Goal: Book appointment/travel/reservation

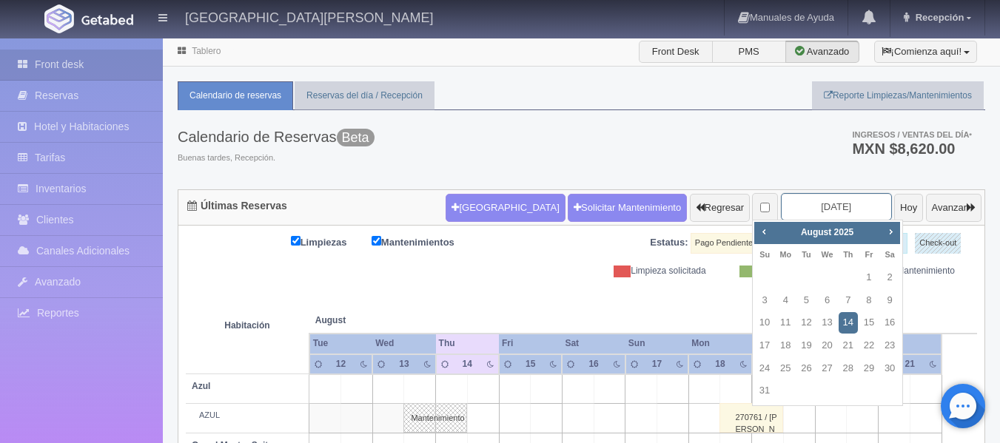
drag, startPoint x: 837, startPoint y: 207, endPoint x: 770, endPoint y: 206, distance: 67.4
click at [781, 206] on input "2025-08-14" at bounding box center [836, 206] width 111 height 27
click at [887, 235] on span "Next" at bounding box center [891, 232] width 12 height 12
click at [803, 302] on link "9" at bounding box center [805, 300] width 19 height 21
type input "2025-09-09"
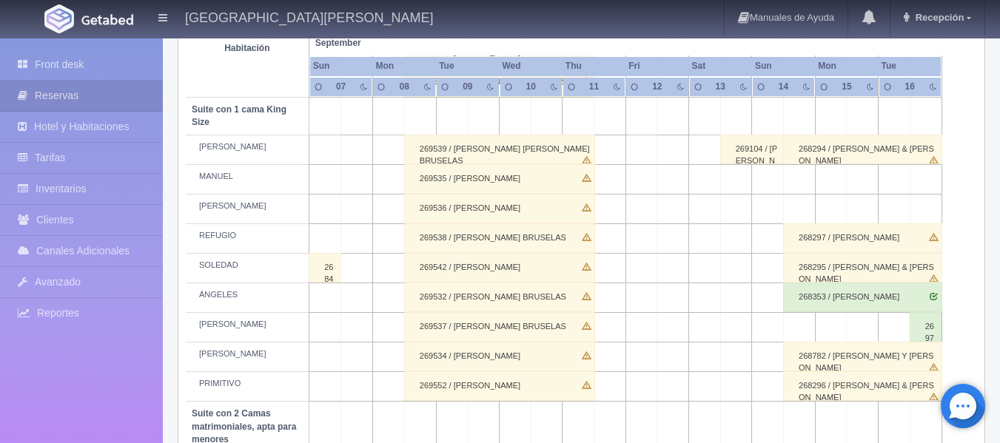
scroll to position [516, 0]
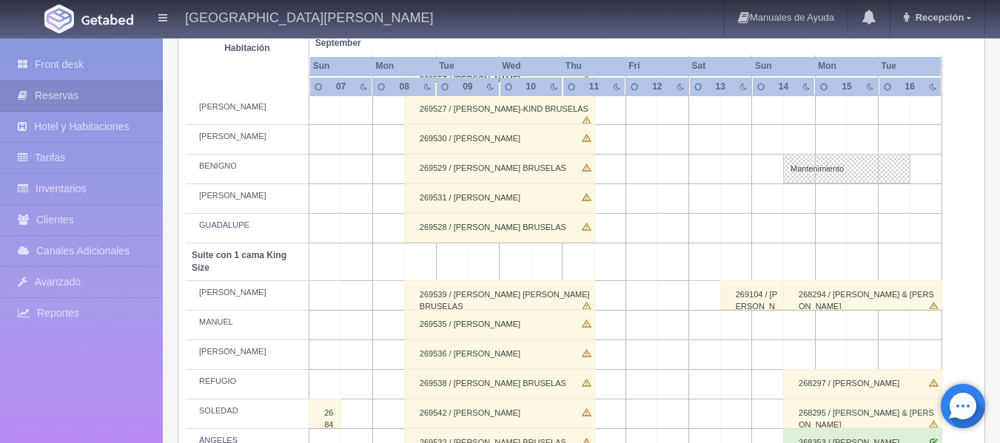
click at [463, 397] on div "269538 / HENRY PREISS BRUSELAS" at bounding box center [499, 384] width 191 height 30
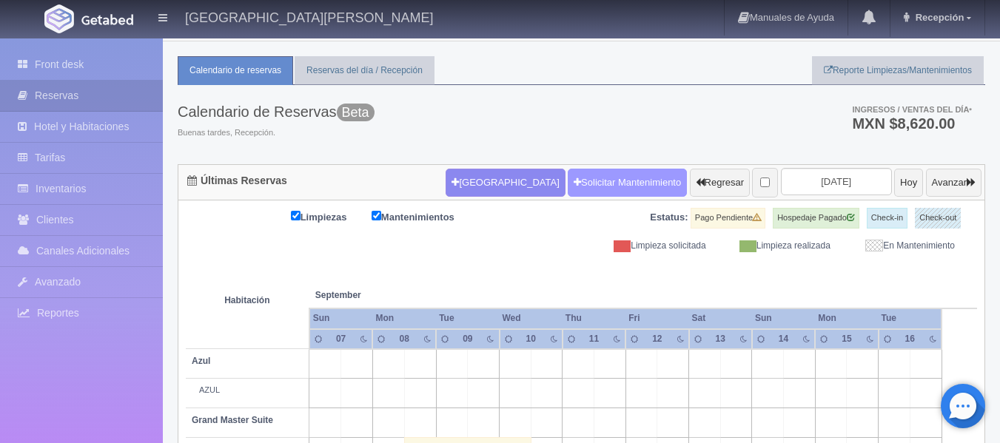
scroll to position [0, 0]
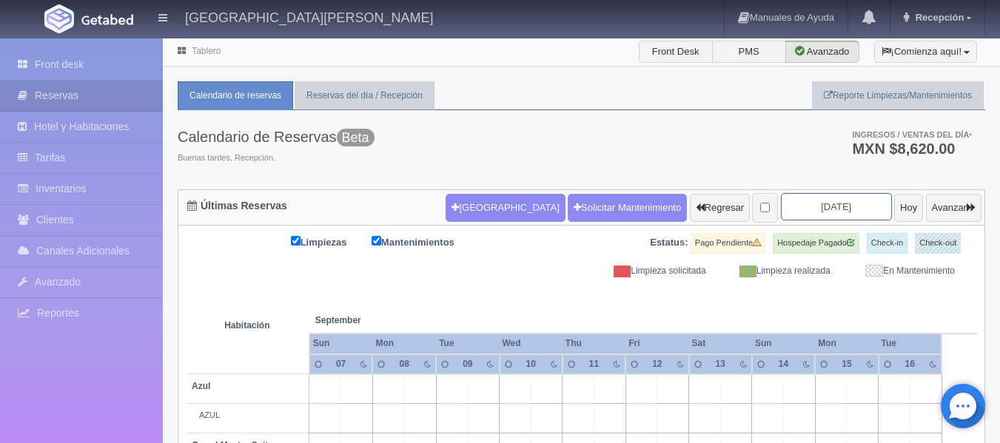
click at [781, 201] on input "2025-09-09" at bounding box center [836, 206] width 111 height 27
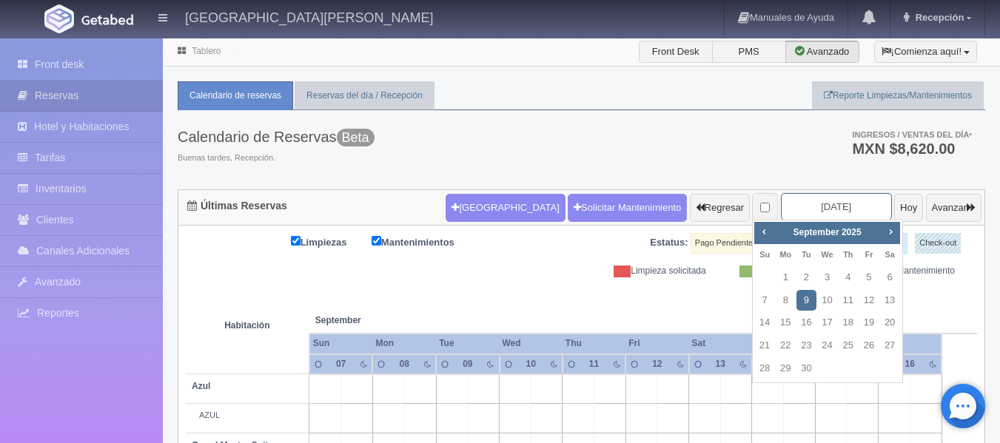
click at [781, 201] on input "2025-09-09" at bounding box center [836, 206] width 111 height 27
click at [766, 232] on span "Prev" at bounding box center [764, 232] width 12 height 12
click at [802, 345] on link "19" at bounding box center [805, 345] width 19 height 21
type input "[DATE]"
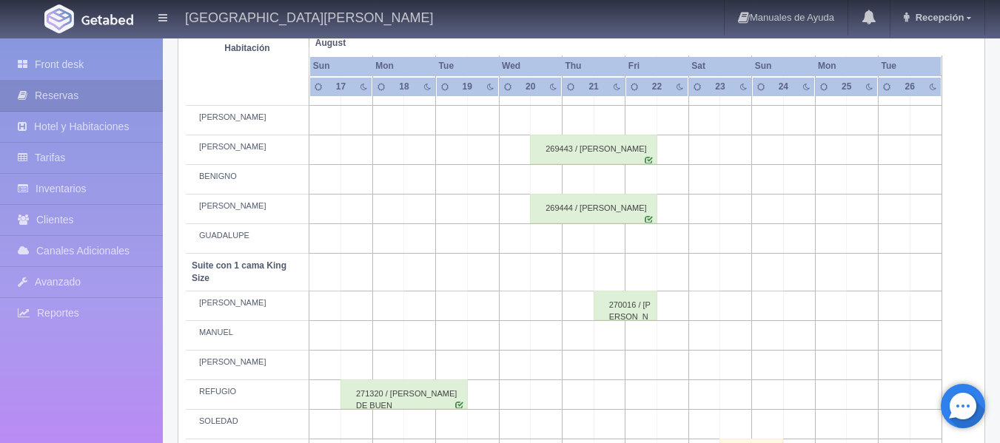
scroll to position [518, 0]
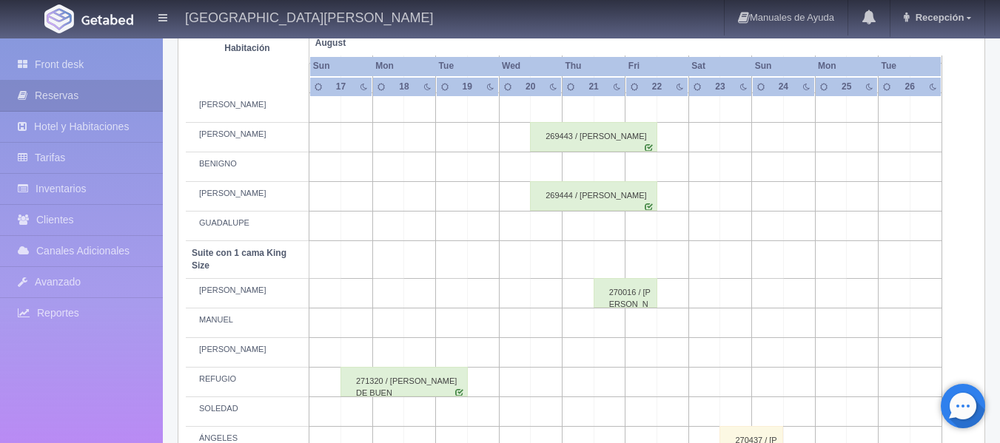
click at [484, 299] on td at bounding box center [483, 294] width 32 height 30
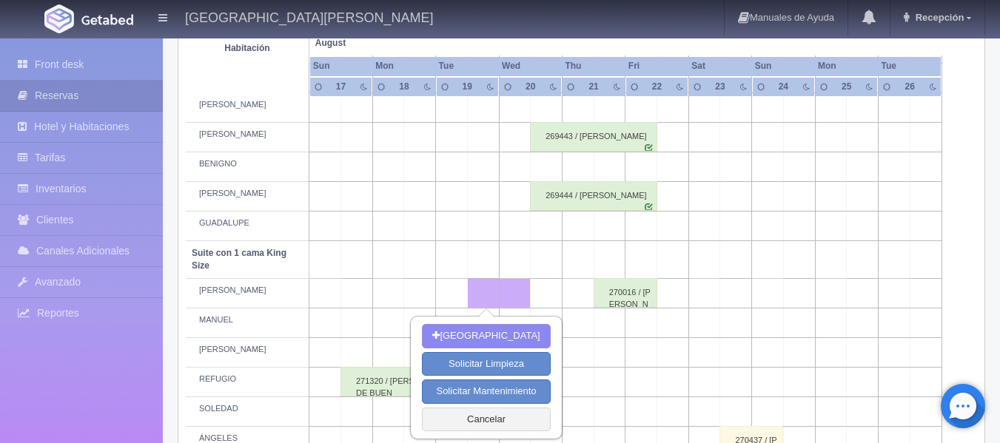
click at [542, 299] on td at bounding box center [547, 294] width 32 height 30
click at [576, 295] on td at bounding box center [578, 294] width 32 height 30
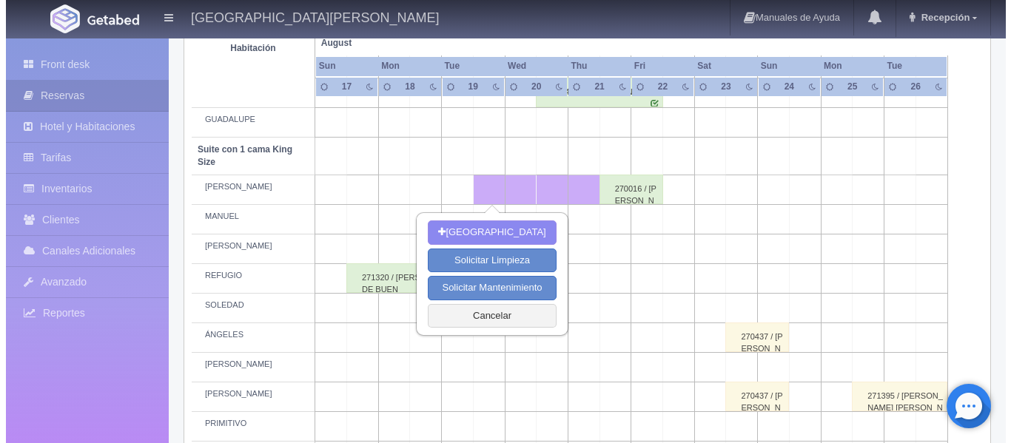
scroll to position [666, 0]
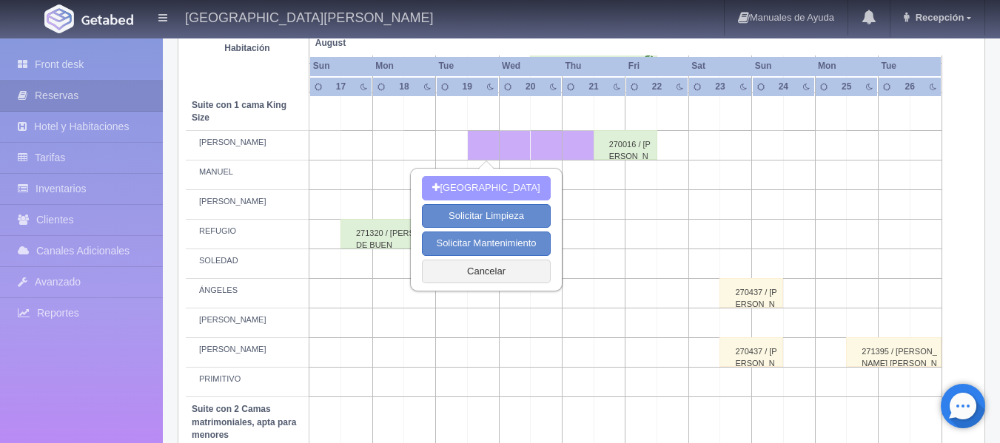
click at [503, 186] on button "[GEOGRAPHIC_DATA]" at bounding box center [486, 188] width 128 height 24
type input "[DATE]"
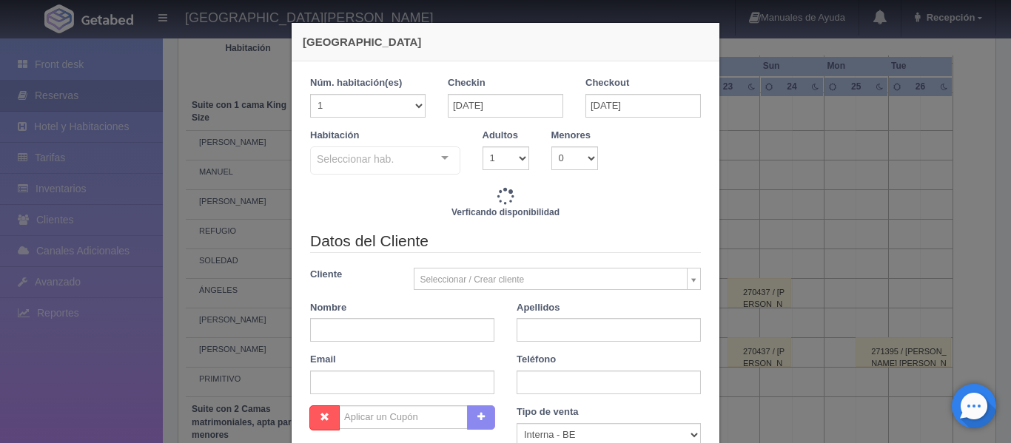
checkbox input "false"
type input "7720.00"
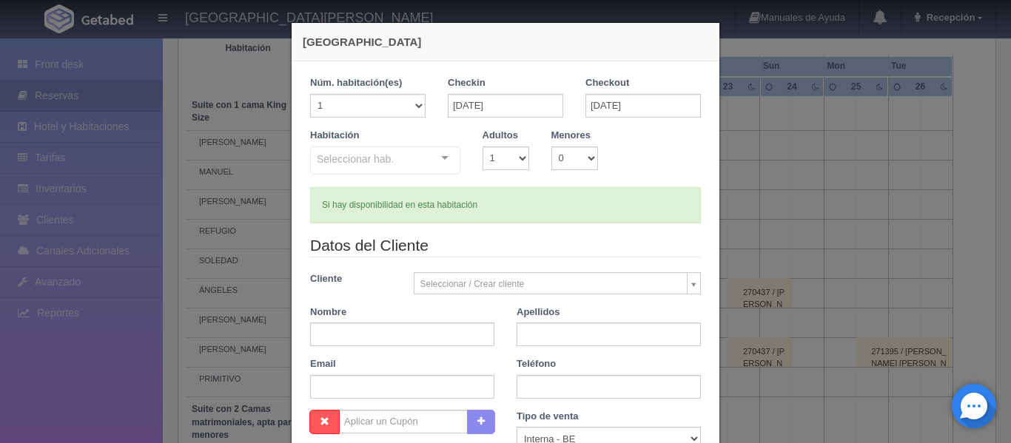
checkbox input "false"
click at [517, 163] on select "1 2 3 4 5 6 7 8 9 10" at bounding box center [506, 159] width 47 height 24
select select "2"
click at [483, 147] on select "1 2 3 4 5 6 7 8 9 10" at bounding box center [506, 159] width 47 height 24
checkbox input "false"
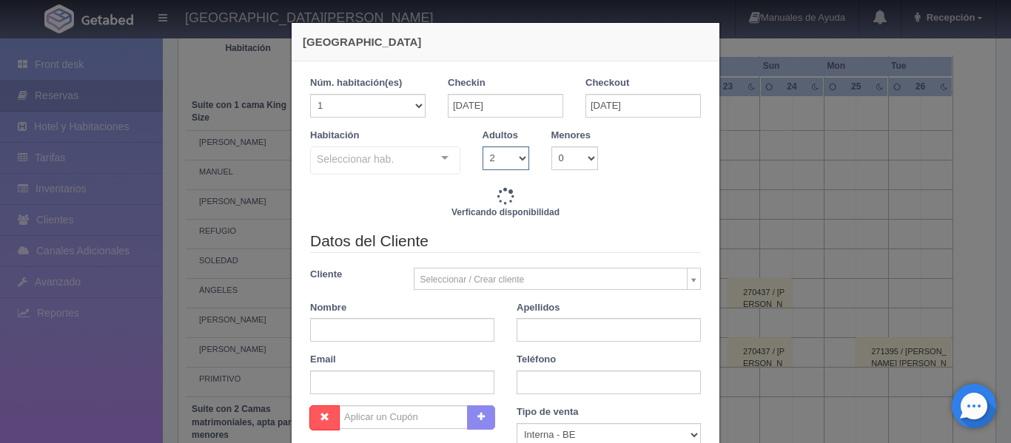
type input "7720.00"
checkbox input "false"
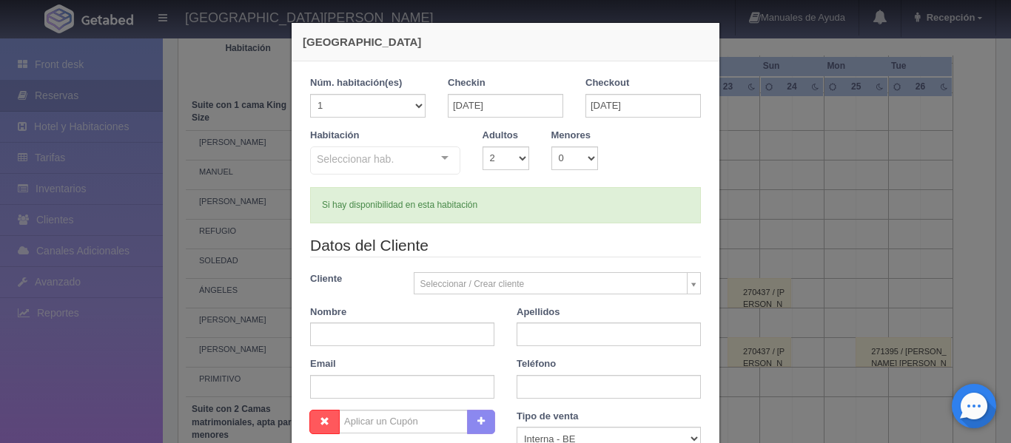
click at [441, 158] on div "Seleccionar hab. Suite con 2 camas matrimoniales-No apta para menores Suite con…" at bounding box center [385, 162] width 150 height 30
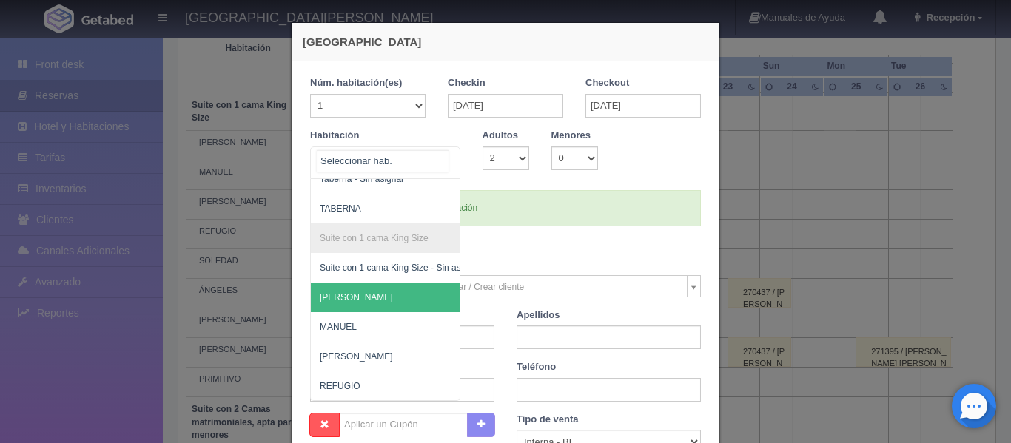
click at [395, 292] on span "[PERSON_NAME]" at bounding box center [457, 298] width 292 height 30
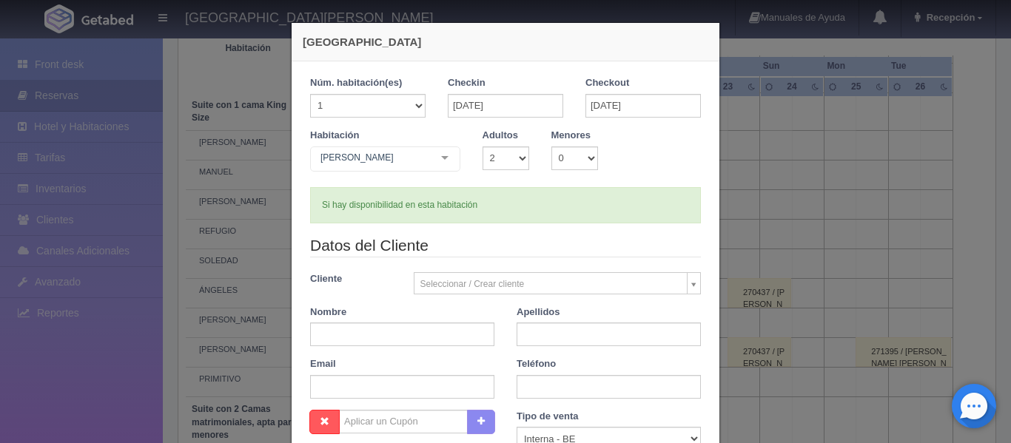
checkbox input "false"
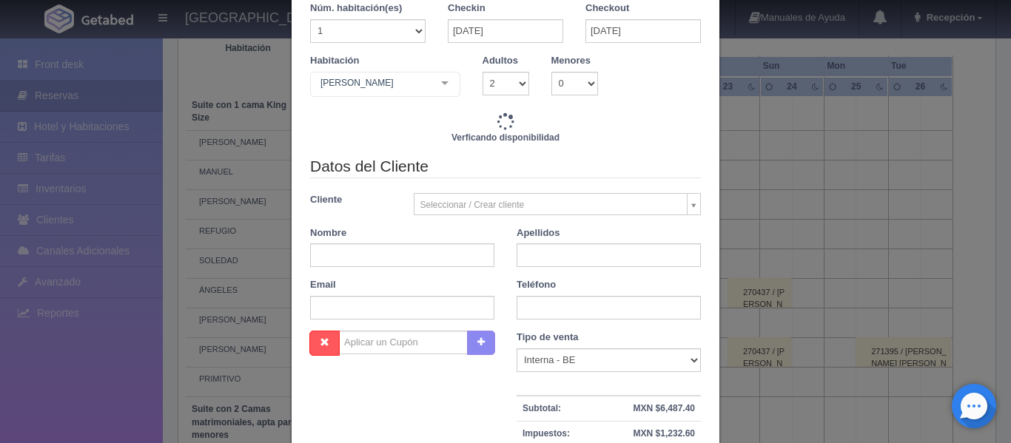
scroll to position [148, 0]
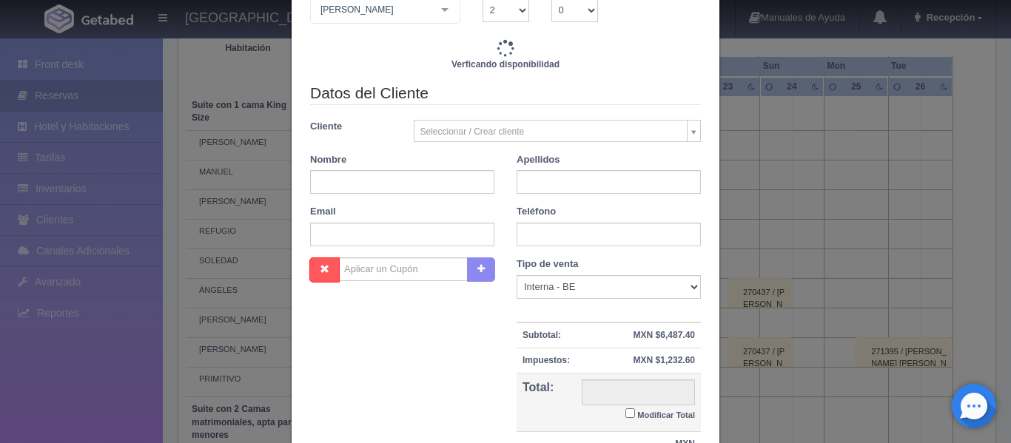
type input "7720.00"
checkbox input "false"
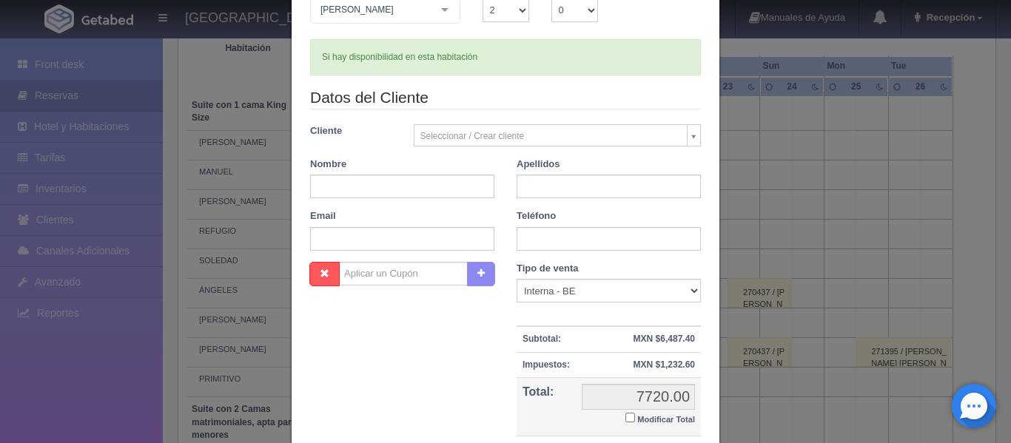
click at [689, 143] on body "[GEOGRAPHIC_DATA] Manuales de Ayuda Actualizaciones recientes Recepción Mi Perf…" at bounding box center [505, 127] width 1011 height 1513
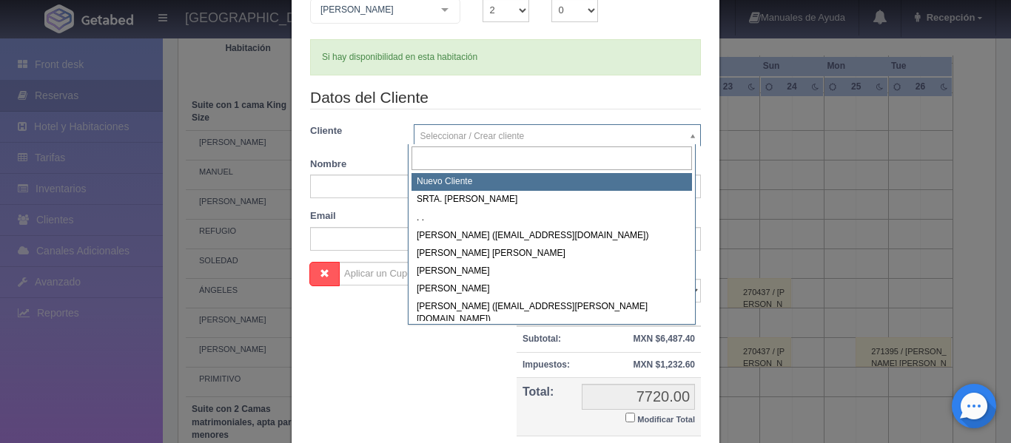
click at [524, 164] on input "text" at bounding box center [552, 159] width 281 height 24
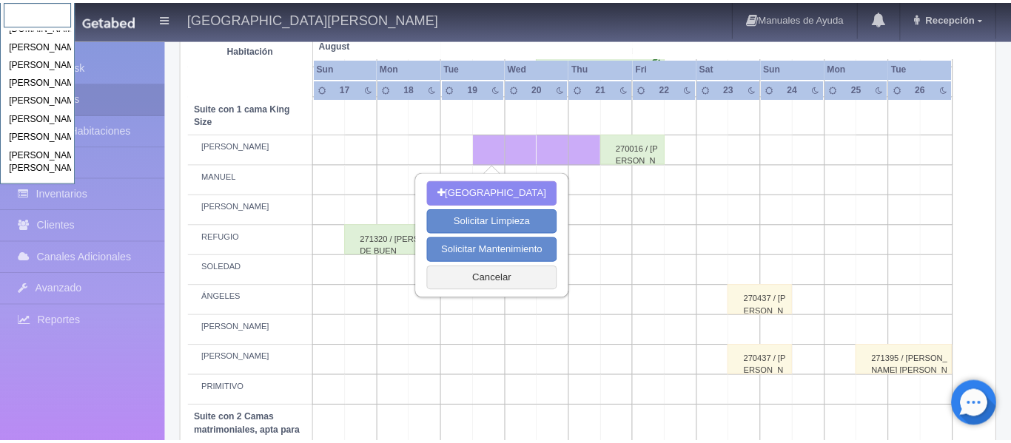
scroll to position [20579, 0]
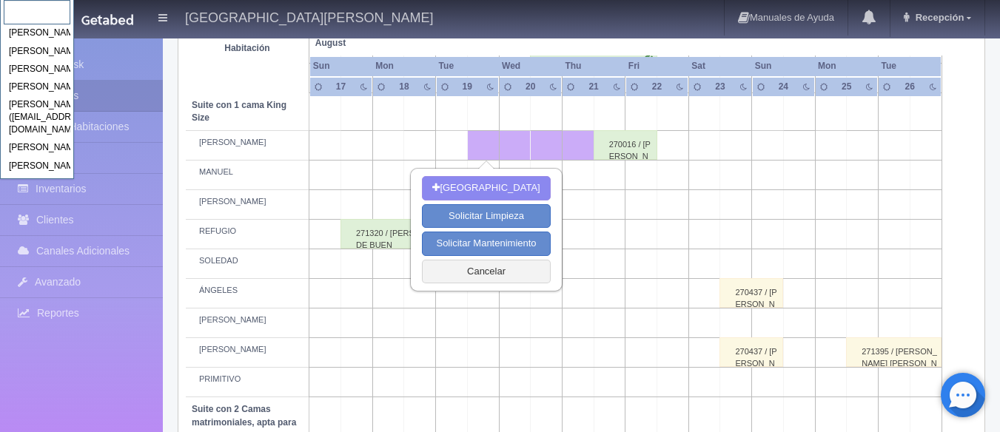
click at [470, 188] on body "[GEOGRAPHIC_DATA] Manuales de Ayuda Actualizaciones recientes Recepción Mi Perf…" at bounding box center [500, 127] width 1000 height 1513
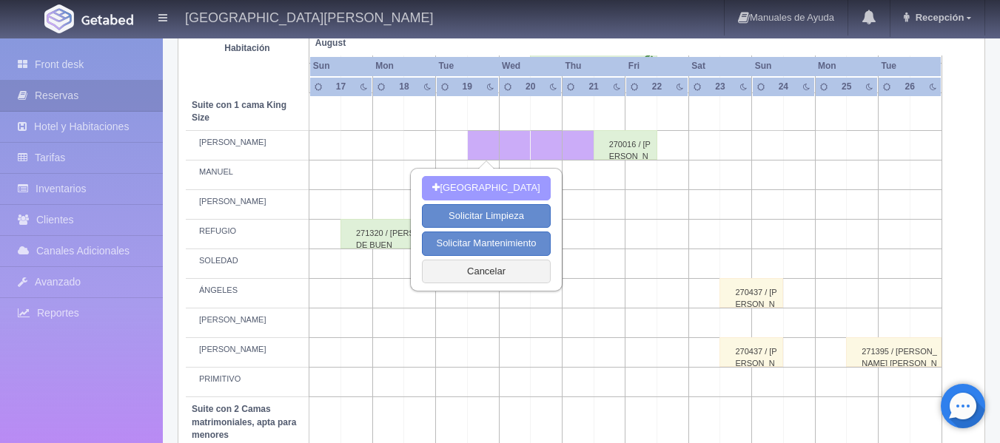
click at [484, 189] on button "[GEOGRAPHIC_DATA]" at bounding box center [486, 188] width 128 height 24
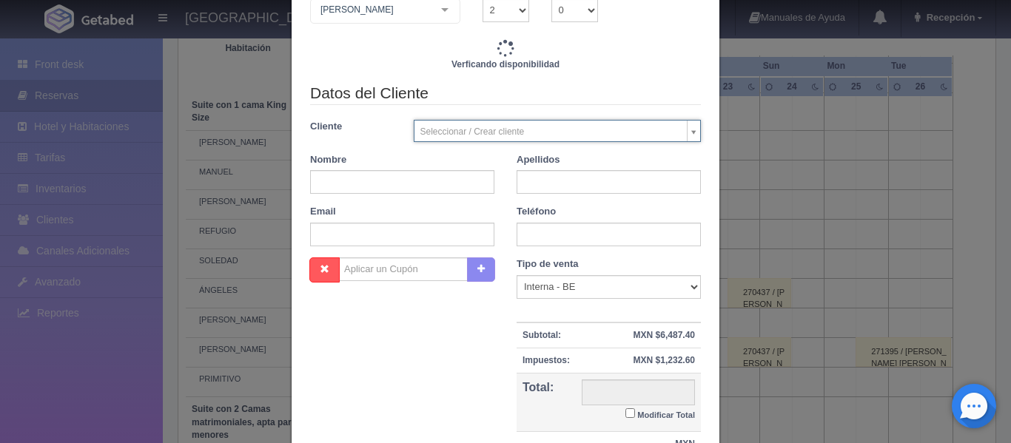
scroll to position [145, 0]
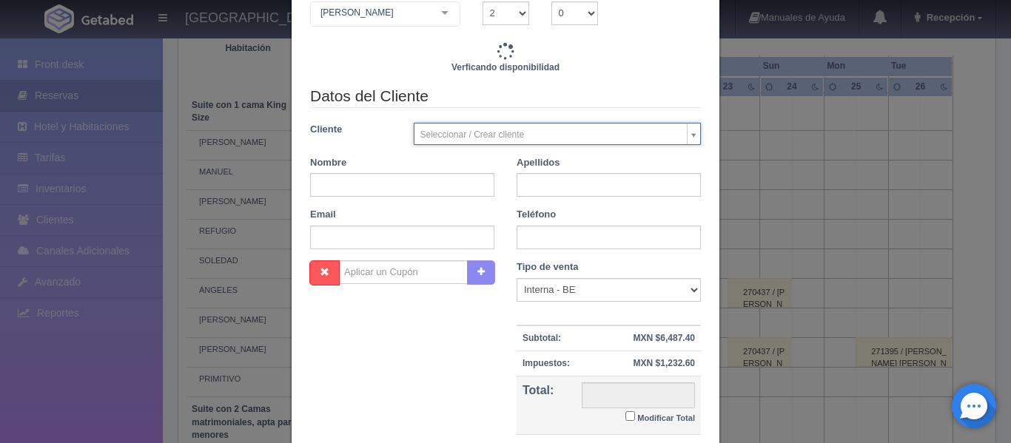
checkbox input "false"
type input "7720.00"
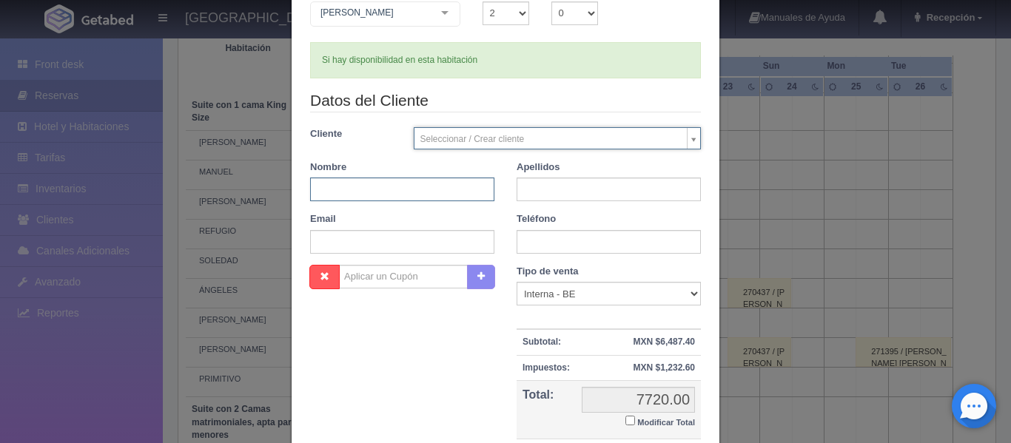
click at [379, 189] on input "text" at bounding box center [402, 190] width 184 height 24
checkbox input "false"
type input "[PERSON_NAME]"
type input "CARLIN"
click at [541, 249] on input "text" at bounding box center [609, 242] width 184 height 24
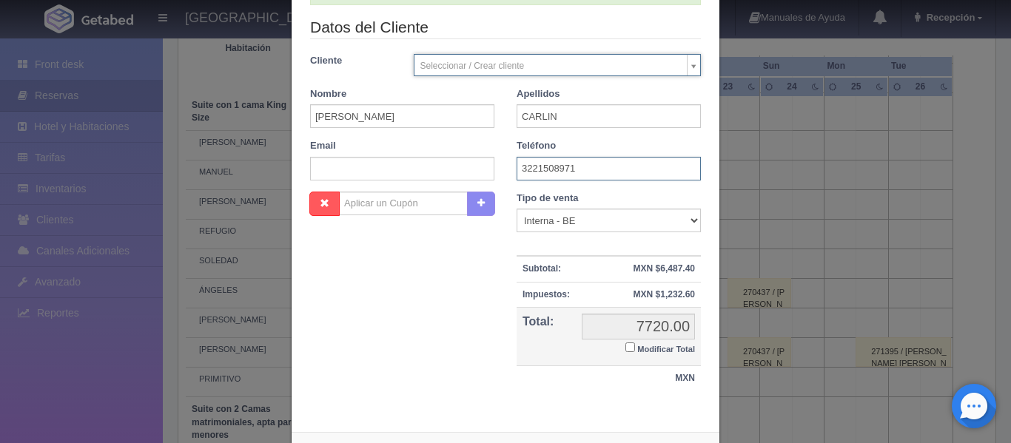
scroll to position [219, 0]
type input "3221508971"
click at [542, 221] on select "Correo Electronico Interna - BE Llamada OTA Externa Otro WALK IN" at bounding box center [609, 220] width 184 height 24
click at [459, 261] on div "Nombre Cupón : Descuentos : Tipo de venta Correo Electronico Interna - BE Llama…" at bounding box center [505, 298] width 413 height 215
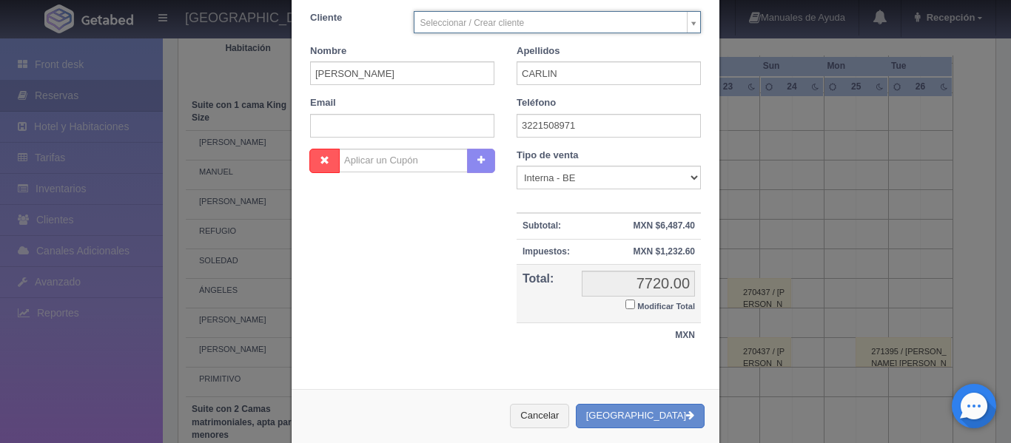
scroll to position [284, 0]
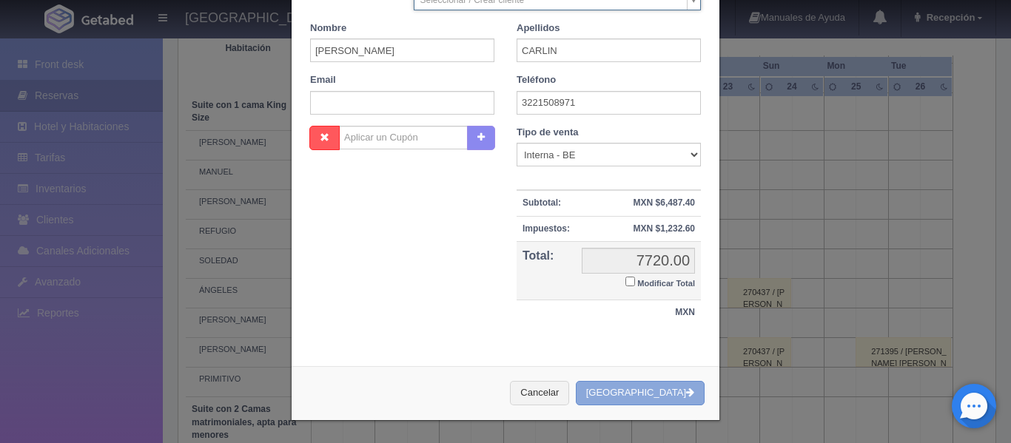
click at [632, 397] on button "[GEOGRAPHIC_DATA]" at bounding box center [640, 393] width 129 height 24
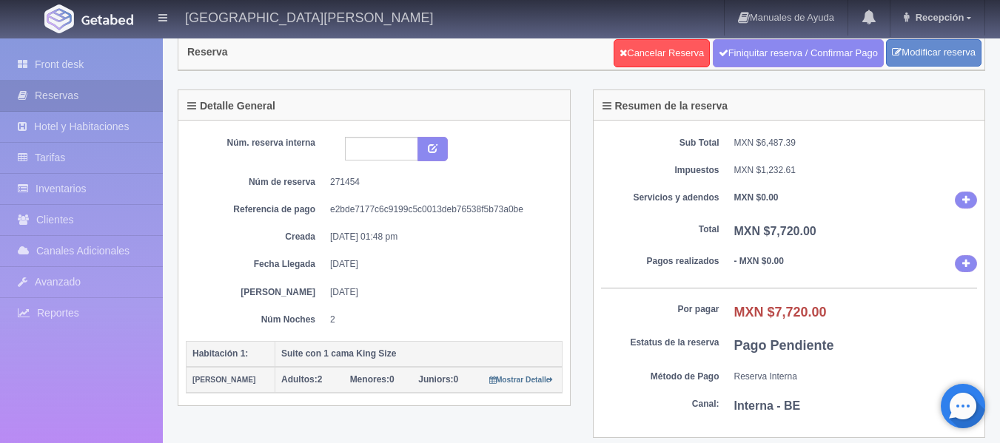
scroll to position [74, 0]
